Goal: Information Seeking & Learning: Learn about a topic

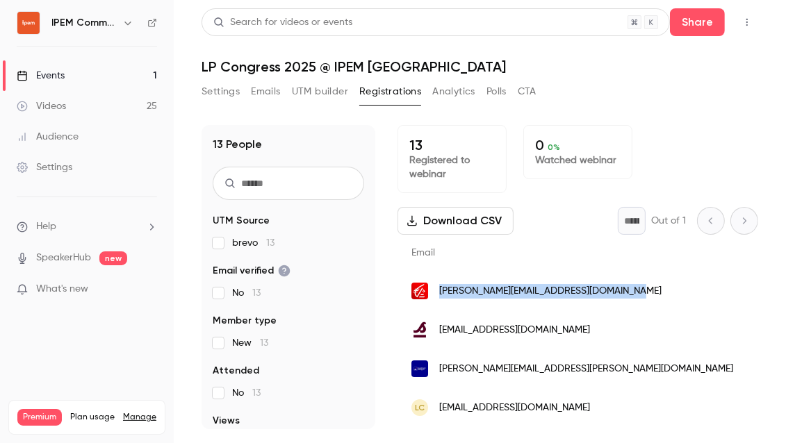
drag, startPoint x: 619, startPoint y: 293, endPoint x: 450, endPoint y: 284, distance: 169.8
click at [450, 284] on div "[PERSON_NAME][EMAIL_ADDRESS][DOMAIN_NAME]" at bounding box center [608, 291] width 421 height 39
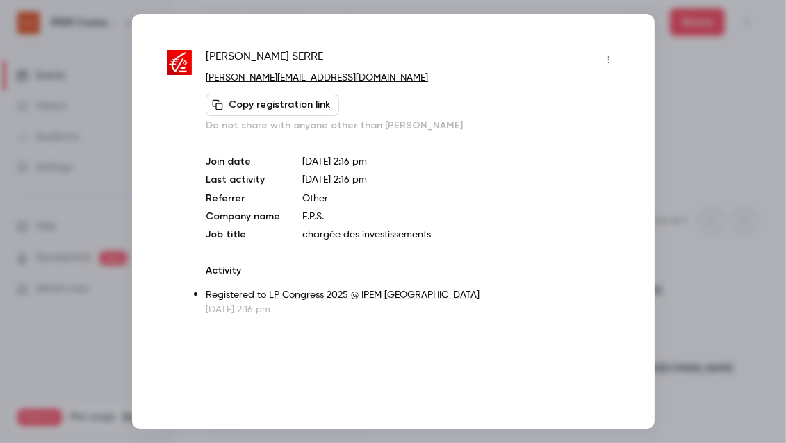
click at [659, 40] on div at bounding box center [393, 221] width 786 height 443
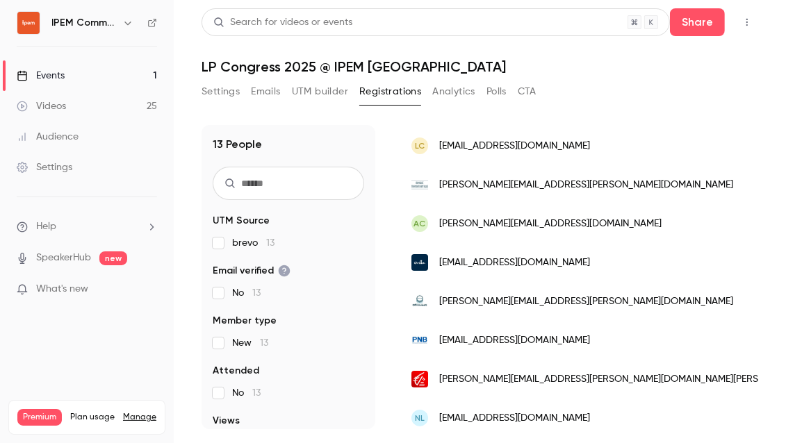
scroll to position [268, 0]
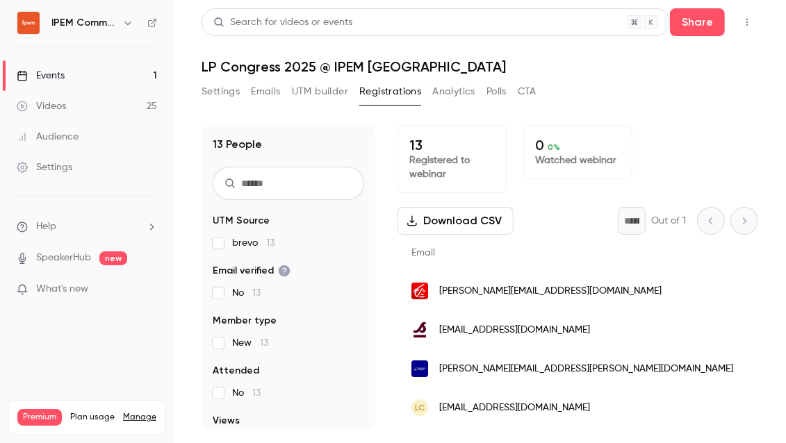
click at [242, 147] on h1 "13 People" at bounding box center [237, 144] width 49 height 17
click at [220, 140] on h1 "13 People" at bounding box center [237, 144] width 49 height 17
drag, startPoint x: 211, startPoint y: 140, endPoint x: 289, endPoint y: 140, distance: 77.8
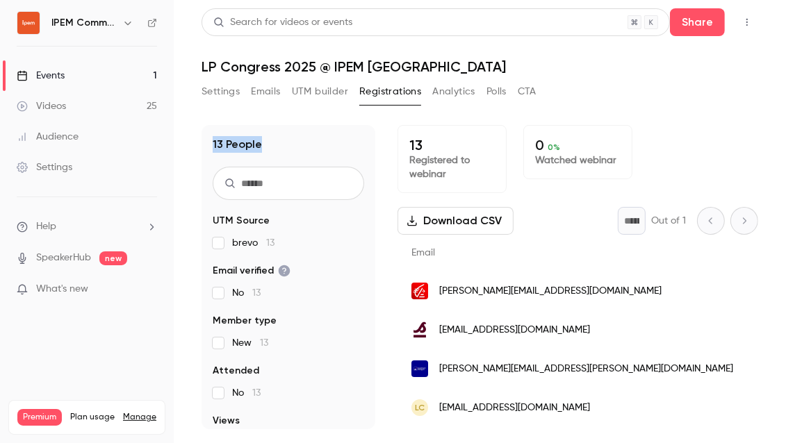
click at [289, 140] on div "13 People UTM Source brevo 13 Email verified No 13 Member type New 13 Attended …" at bounding box center [289, 277] width 174 height 304
click at [289, 140] on div "13 People" at bounding box center [289, 144] width 152 height 17
drag, startPoint x: 289, startPoint y: 140, endPoint x: 215, endPoint y: 138, distance: 74.4
click at [215, 138] on div "13 People" at bounding box center [289, 144] width 152 height 17
click at [215, 138] on h1 "13 People" at bounding box center [237, 144] width 49 height 17
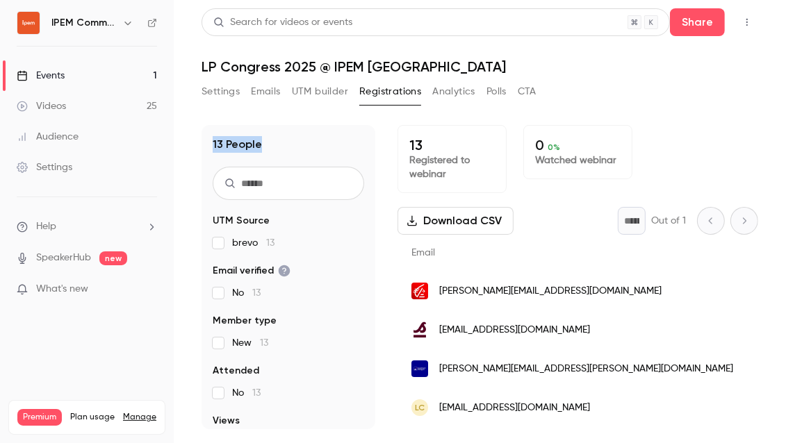
drag, startPoint x: 281, startPoint y: 152, endPoint x: 211, endPoint y: 148, distance: 70.3
click at [211, 148] on div "13 People UTM Source brevo 13 Email verified No 13 Member type New 13 Attended …" at bounding box center [289, 277] width 174 height 304
click at [275, 153] on div "13 People UTM Source brevo 13 Email verified No 13 Member type New 13 Attended …" at bounding box center [289, 277] width 174 height 304
